Goal: Check status: Check status

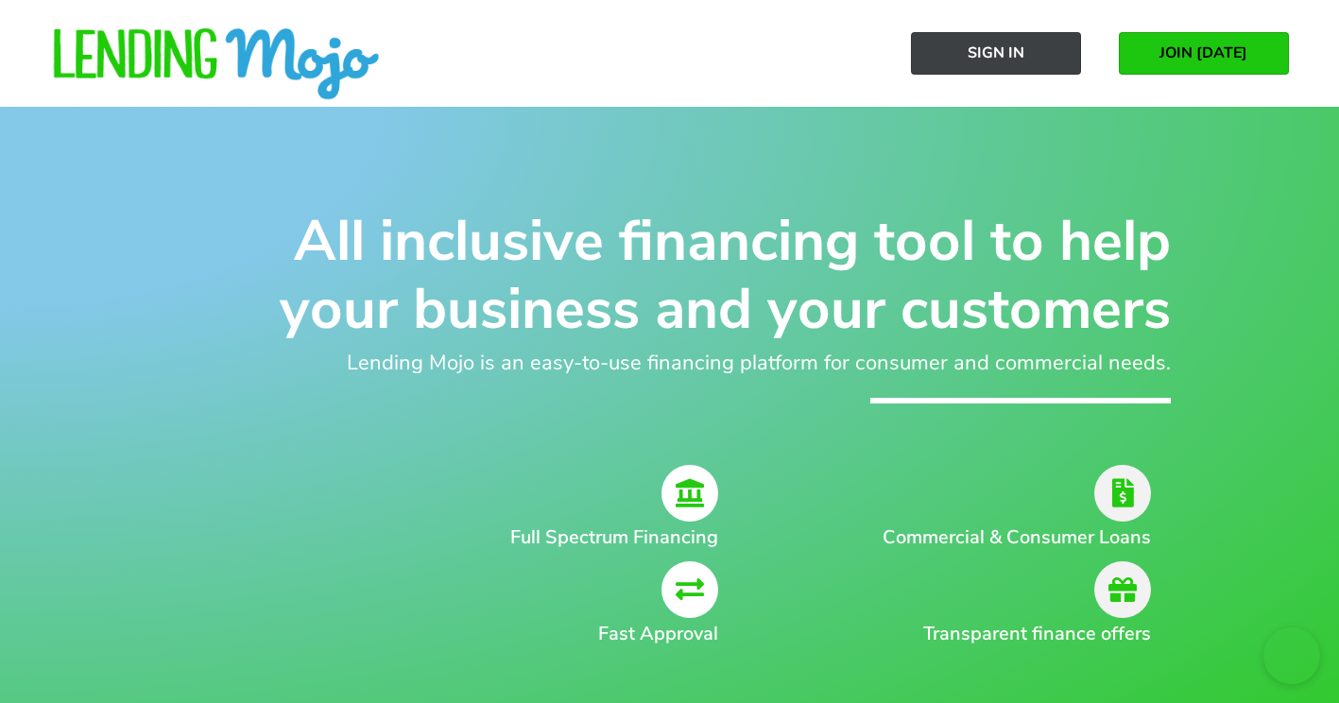
click at [999, 58] on span "Sign In" at bounding box center [996, 52] width 57 height 17
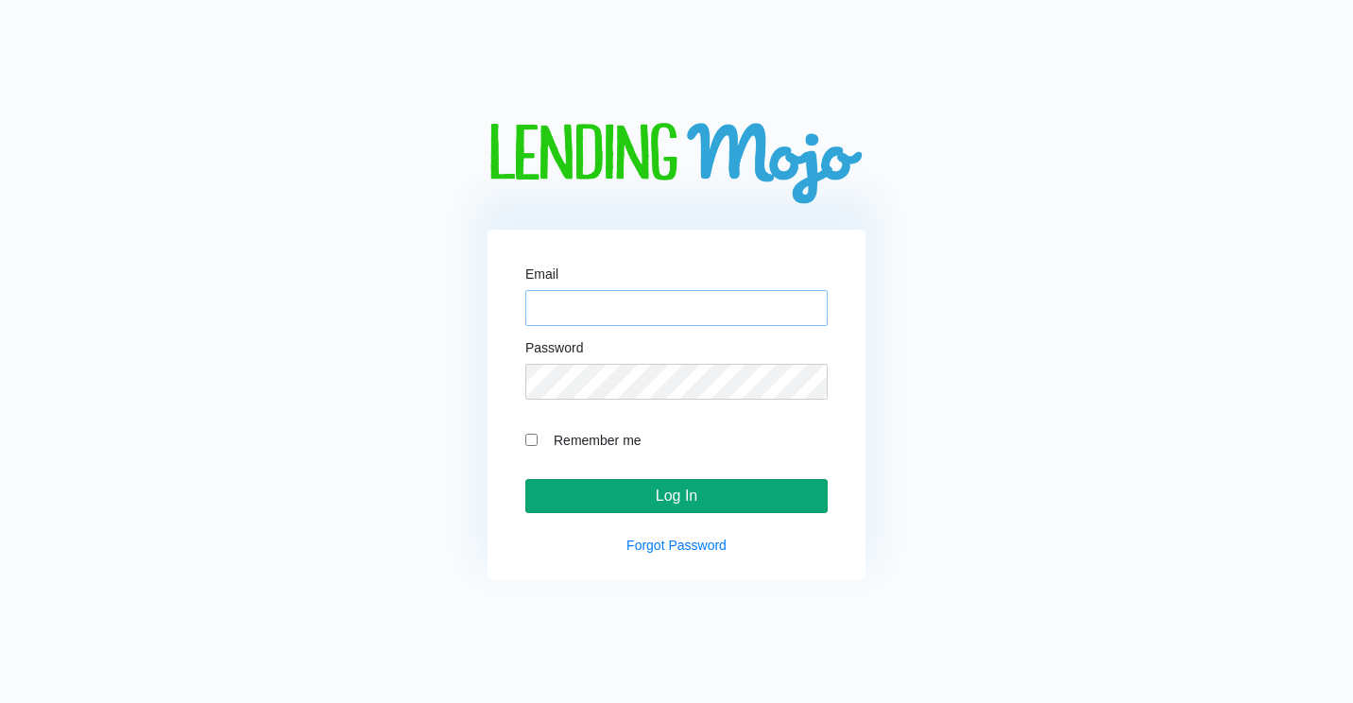
type input "lesliev@naln.com"
click at [715, 495] on input "Log In" at bounding box center [676, 496] width 302 height 34
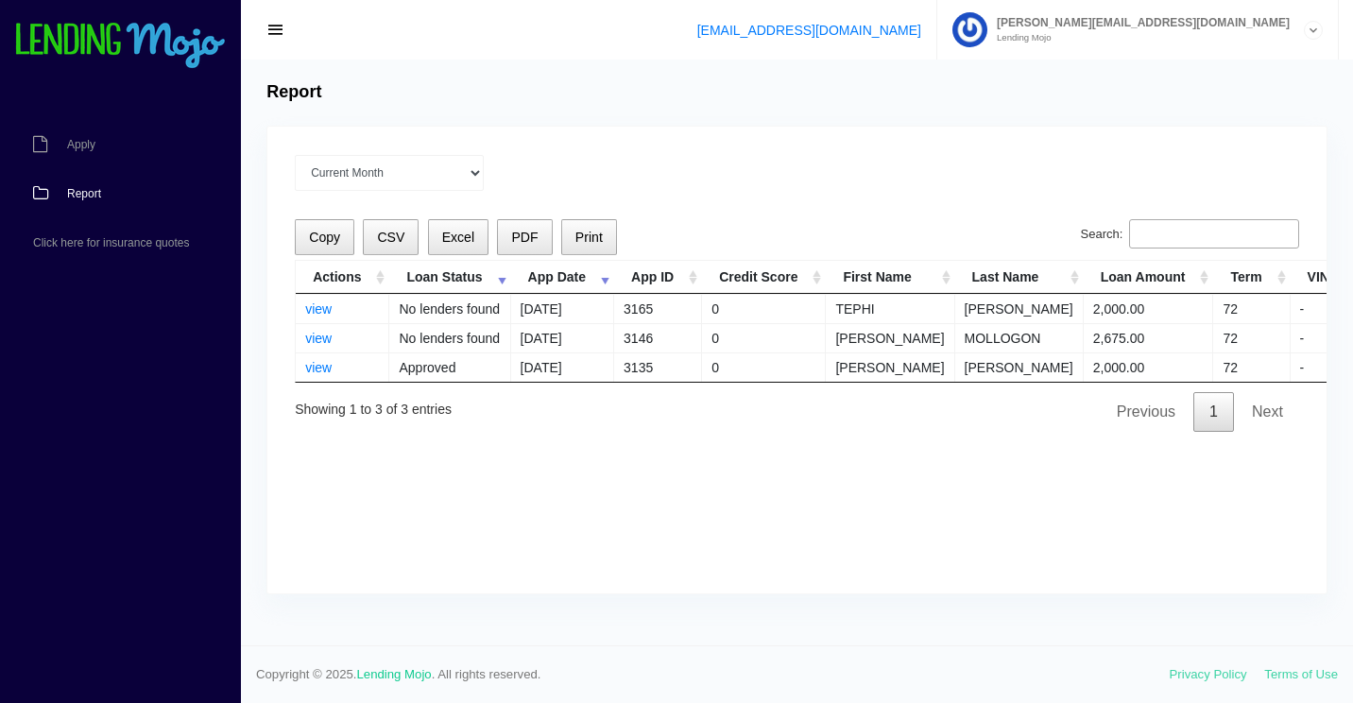
click at [91, 203] on link "Report" at bounding box center [111, 193] width 222 height 49
click at [323, 307] on link "view" at bounding box center [318, 308] width 26 height 15
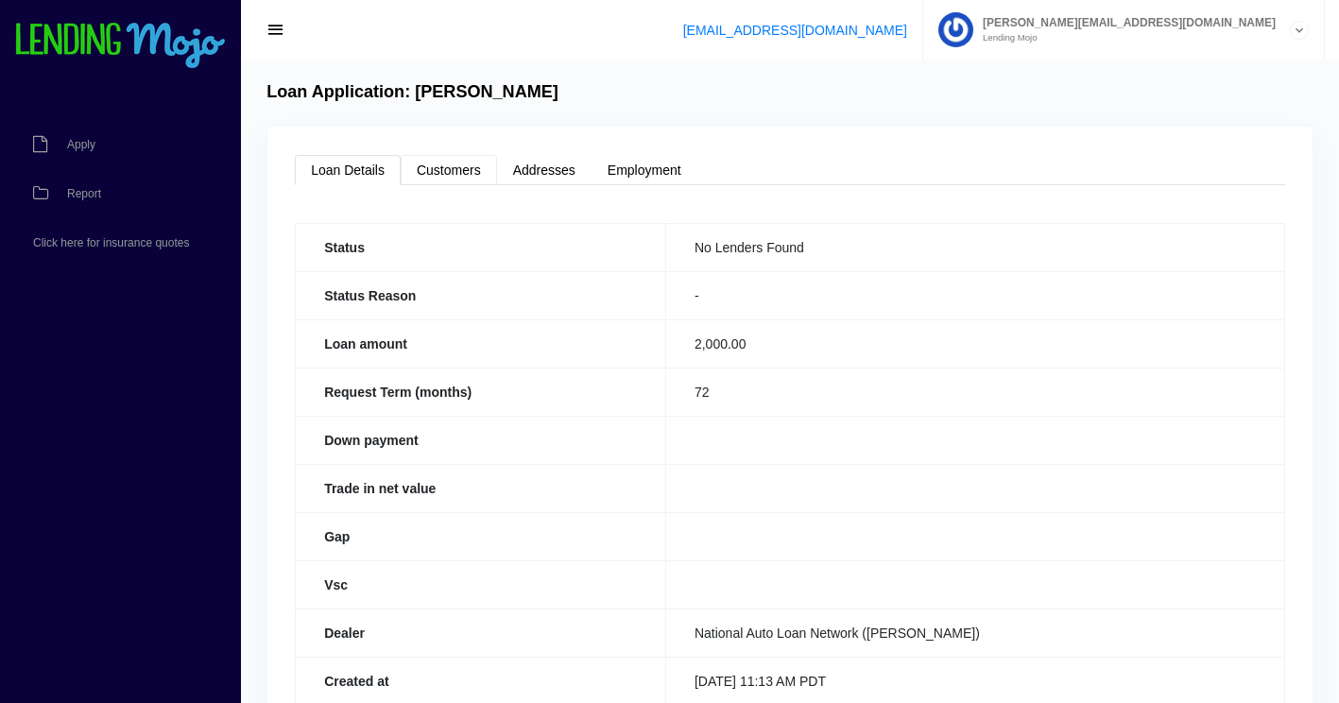
click at [469, 167] on link "Customers" at bounding box center [449, 170] width 96 height 30
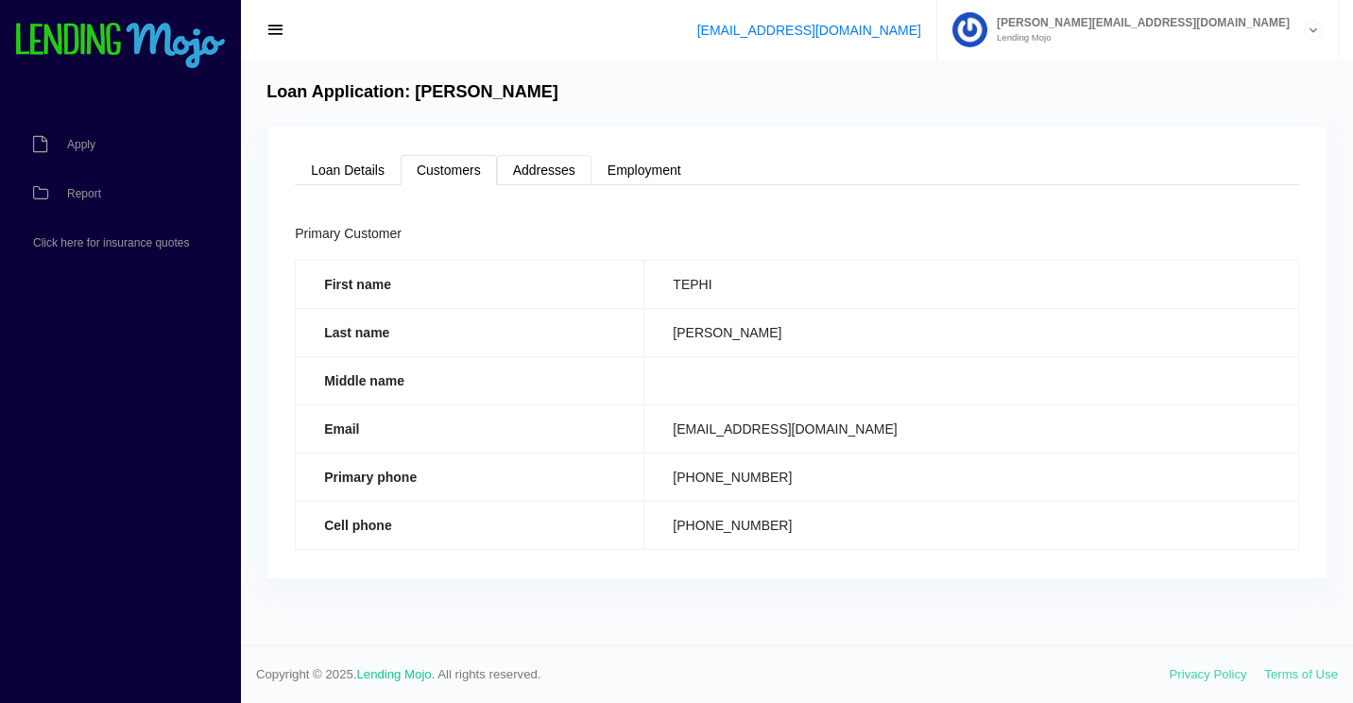
click at [537, 163] on link "Addresses" at bounding box center [544, 170] width 95 height 30
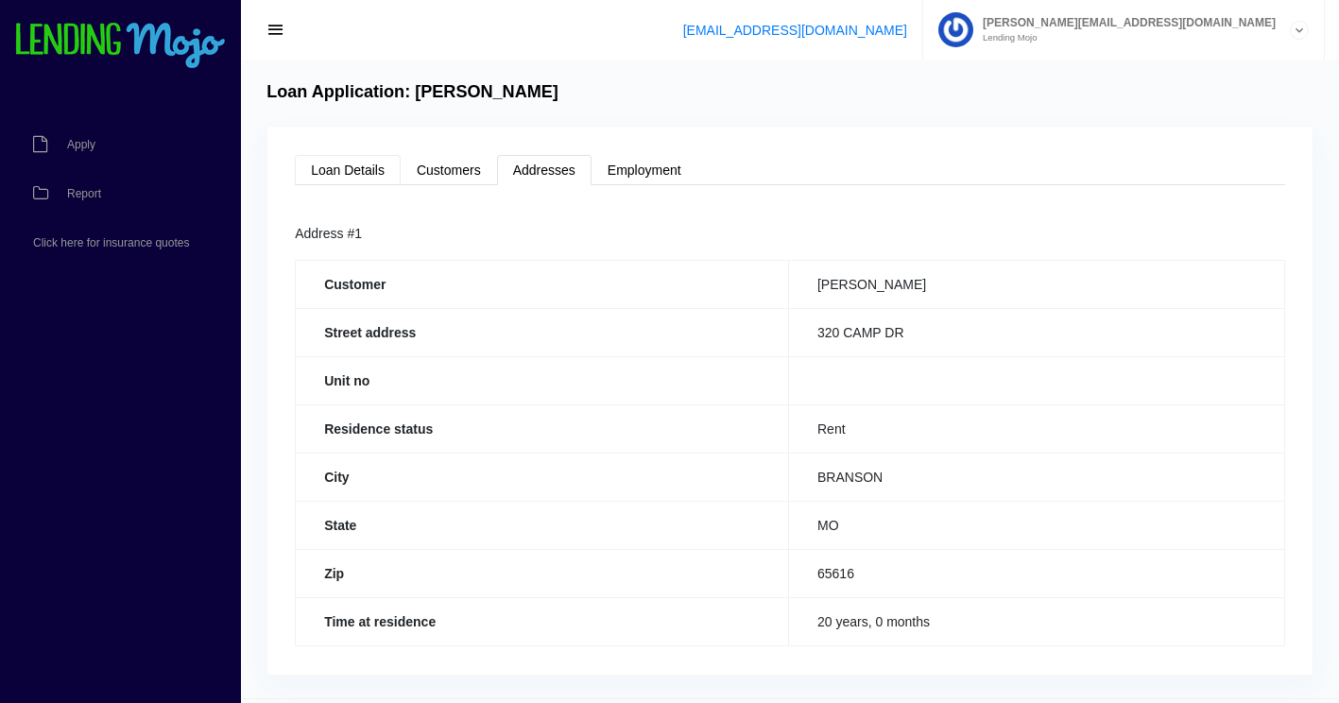
click at [354, 158] on link "Loan Details" at bounding box center [348, 170] width 106 height 30
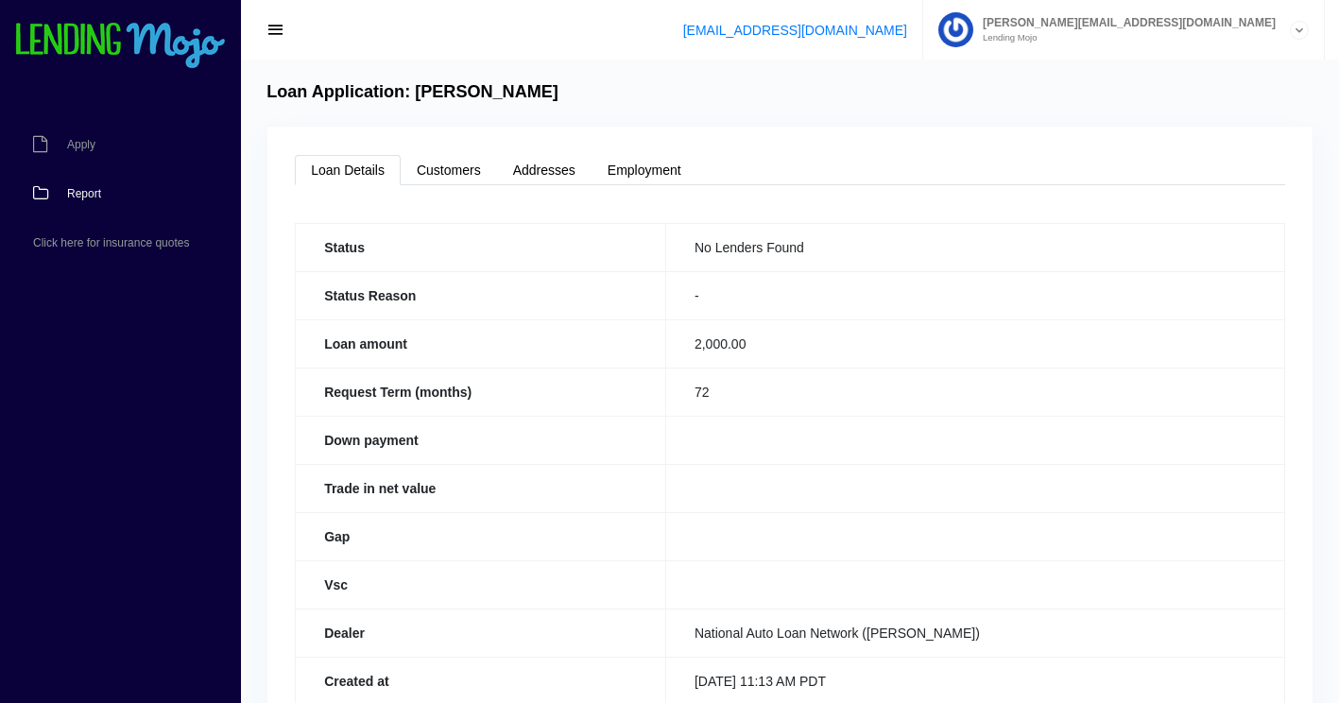
click at [93, 199] on span "Report" at bounding box center [84, 193] width 34 height 11
